Goal: Task Accomplishment & Management: Use online tool/utility

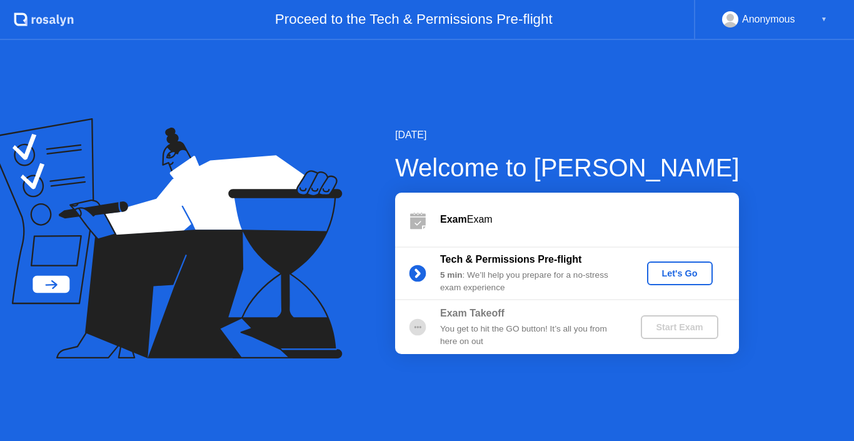
click at [660, 276] on div "Let's Go" at bounding box center [680, 273] width 56 height 10
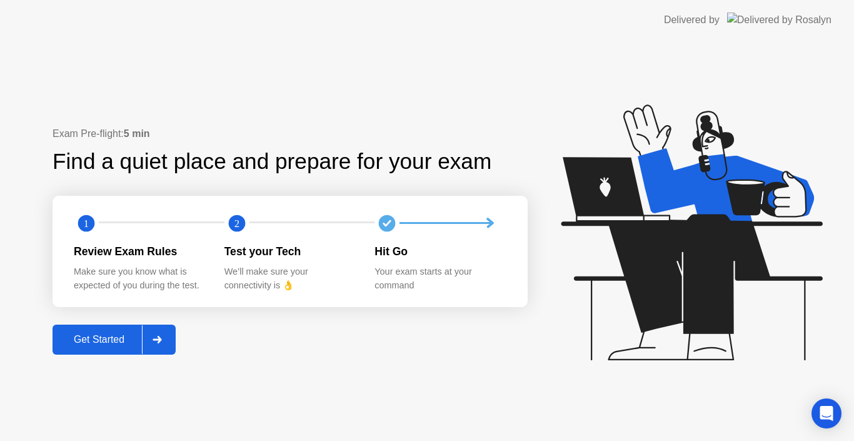
click at [85, 336] on div "Get Started" at bounding box center [99, 339] width 86 height 11
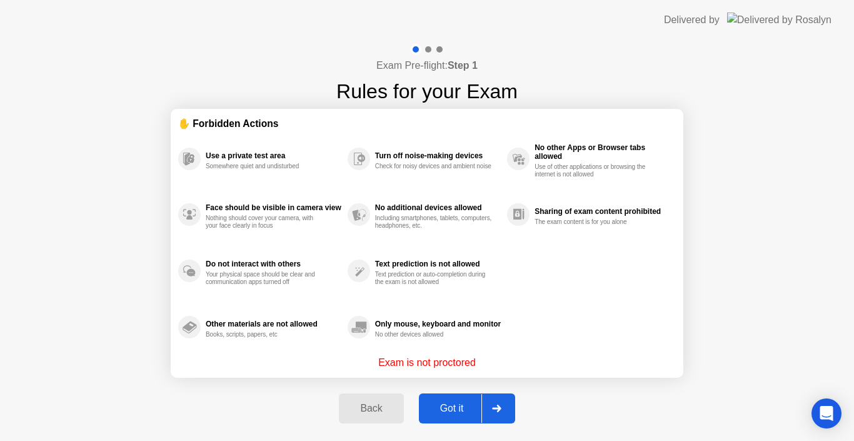
click at [444, 407] on div "Got it" at bounding box center [452, 408] width 59 height 11
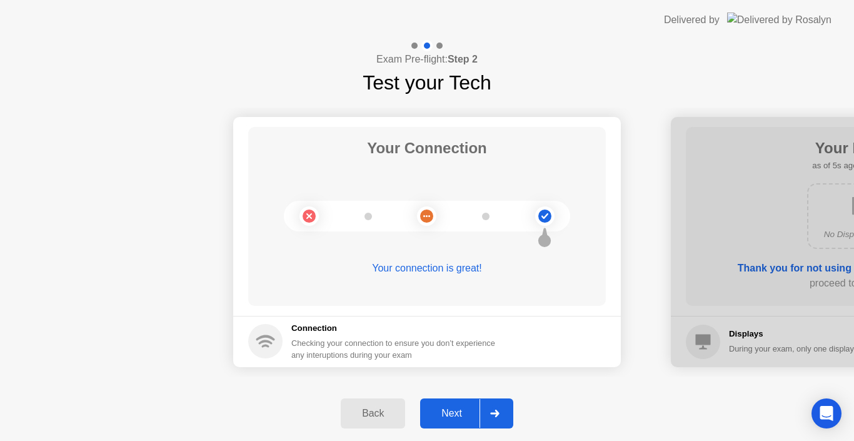
click at [466, 412] on div "Next" at bounding box center [452, 413] width 56 height 11
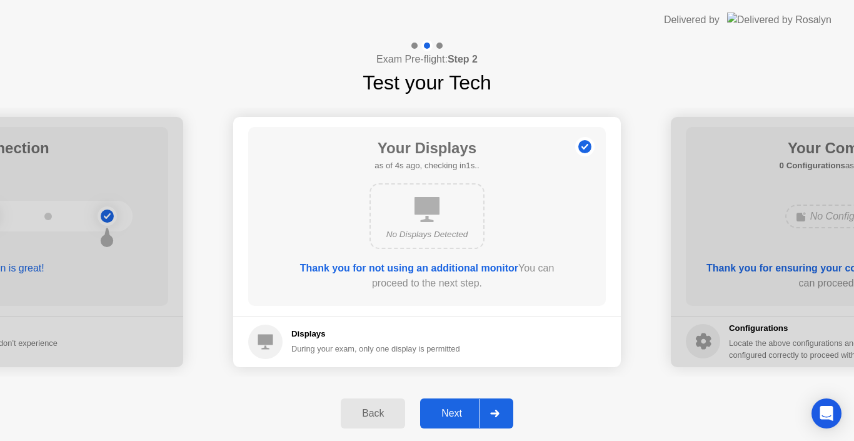
click at [448, 413] on div "Next" at bounding box center [452, 413] width 56 height 11
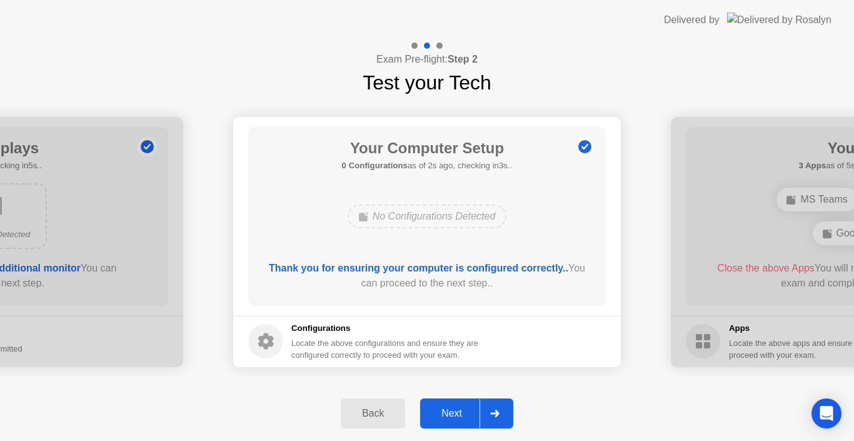
click at [449, 419] on div "Next" at bounding box center [452, 413] width 56 height 11
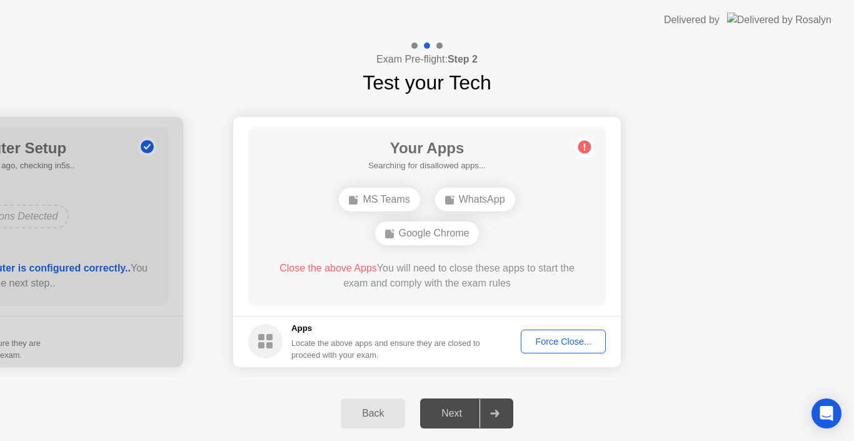
click at [545, 348] on button "Force Close..." at bounding box center [563, 341] width 85 height 24
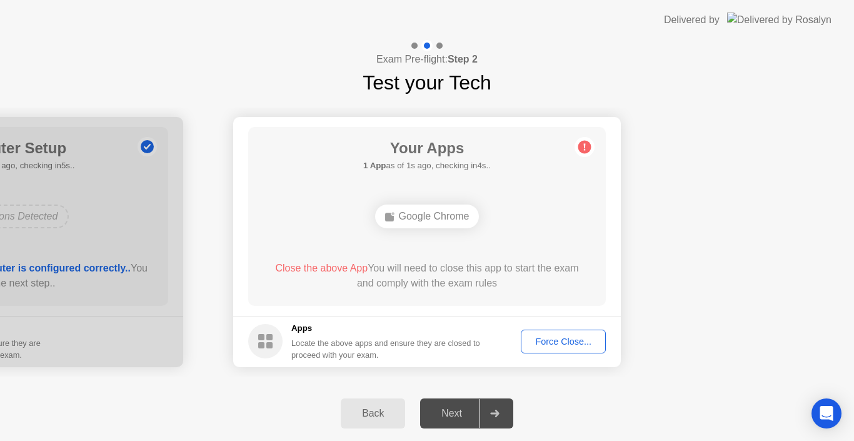
click at [558, 342] on div "Force Close..." at bounding box center [563, 341] width 76 height 10
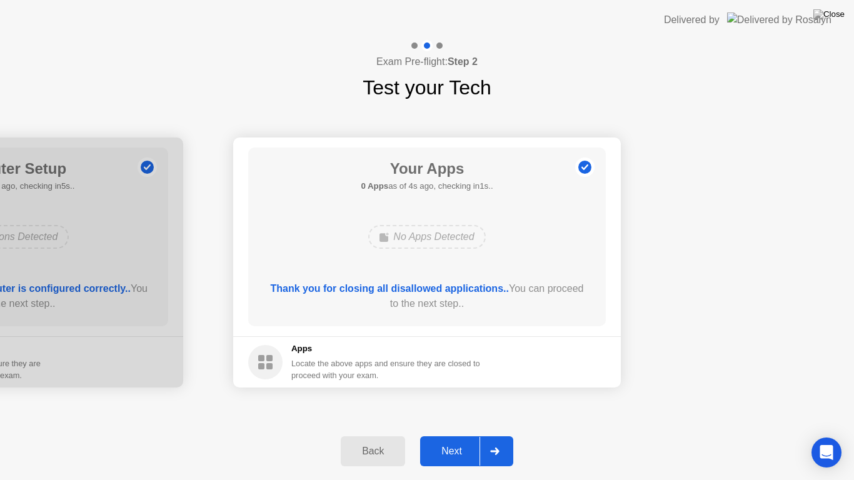
click at [461, 440] on div "Next" at bounding box center [452, 451] width 56 height 11
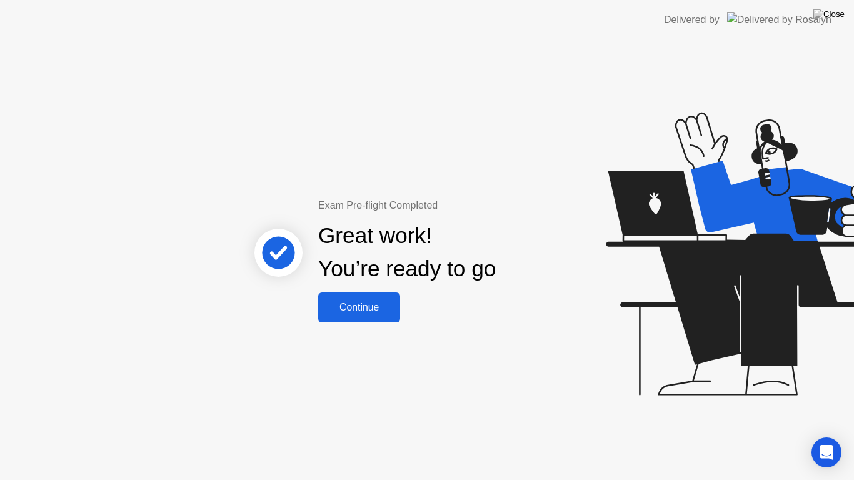
click at [373, 299] on button "Continue" at bounding box center [359, 308] width 82 height 30
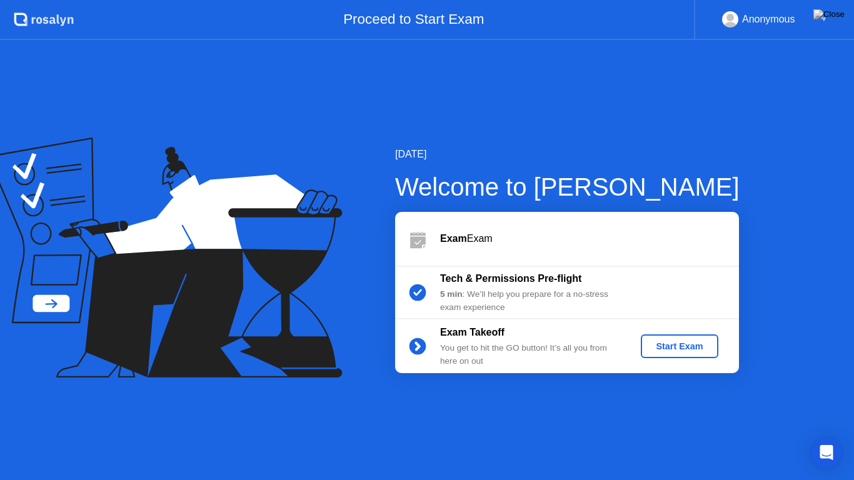
click at [702, 346] on div "Start Exam" at bounding box center [679, 346] width 67 height 10
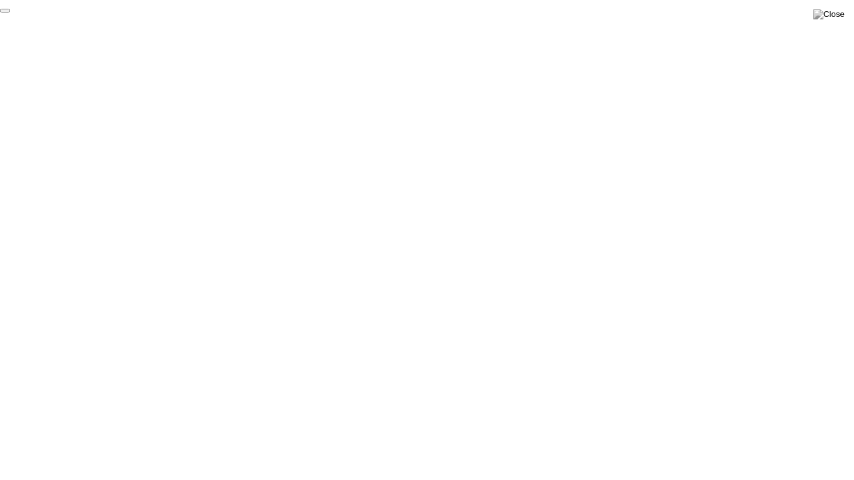
click div "End Proctoring Session"
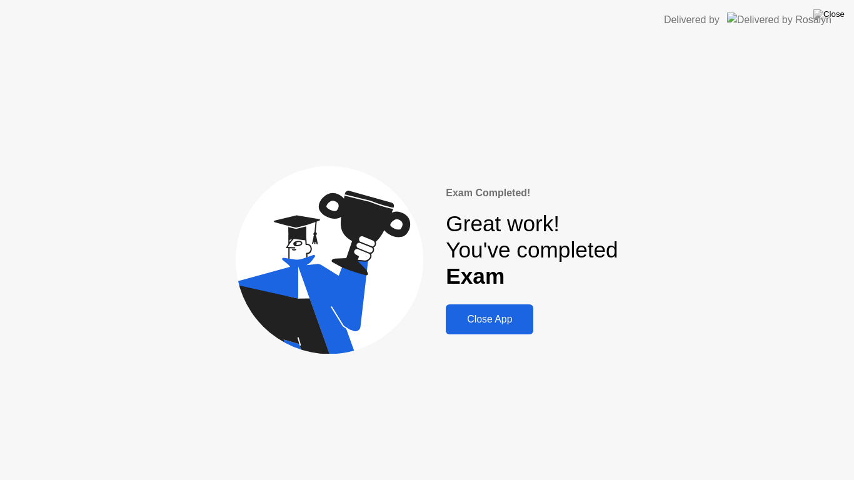
click at [488, 314] on div "Close App" at bounding box center [489, 319] width 80 height 11
